Goal: Use online tool/utility: Utilize a website feature to perform a specific function

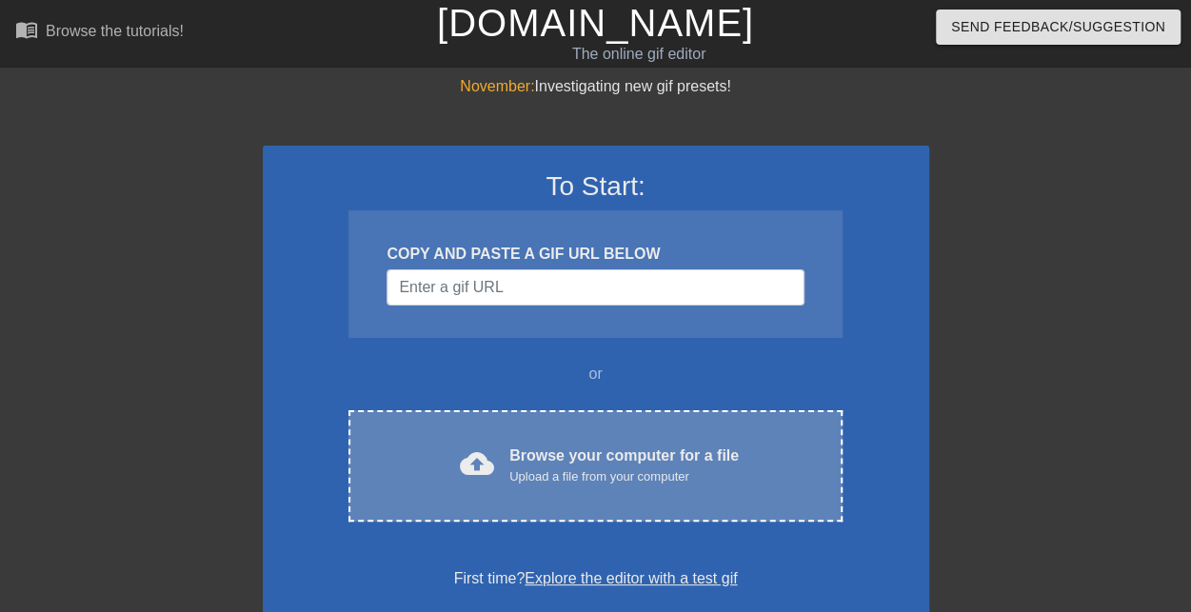
click at [644, 446] on div "Browse your computer for a file Upload a file from your computer" at bounding box center [623, 465] width 229 height 42
click at [558, 462] on div "Browse your computer for a file Upload a file from your computer" at bounding box center [623, 465] width 229 height 42
